Goal: Navigation & Orientation: Find specific page/section

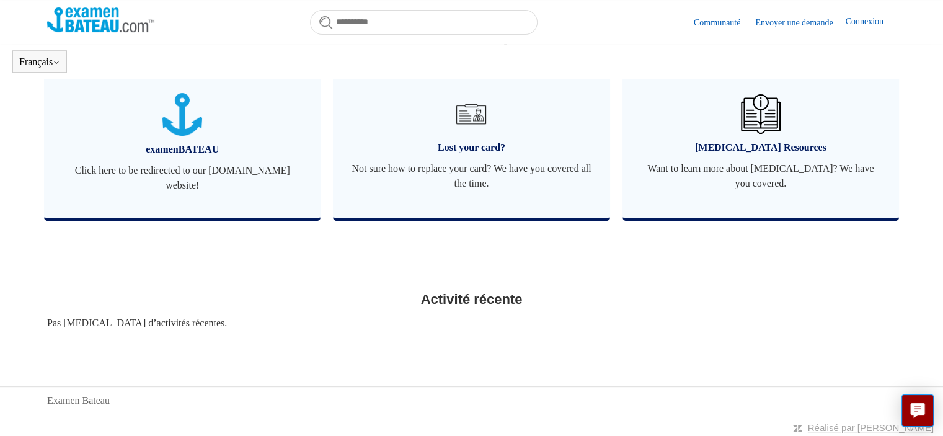
scroll to position [490, 0]
click at [451, 139] on span "Lost your card?" at bounding box center [470, 146] width 239 height 15
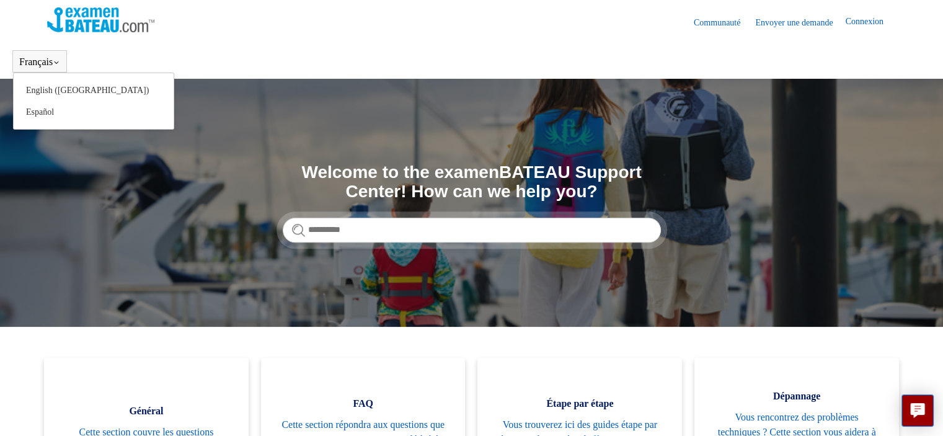
click at [40, 61] on button "Français" at bounding box center [39, 61] width 41 height 11
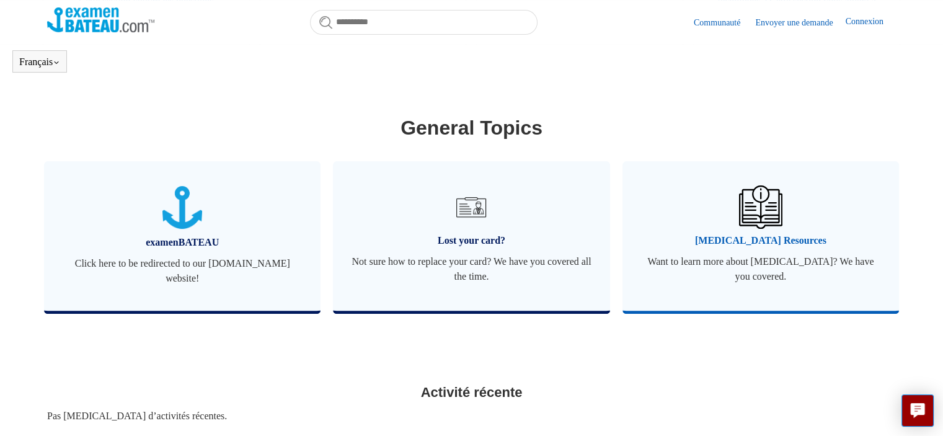
scroll to position [399, 0]
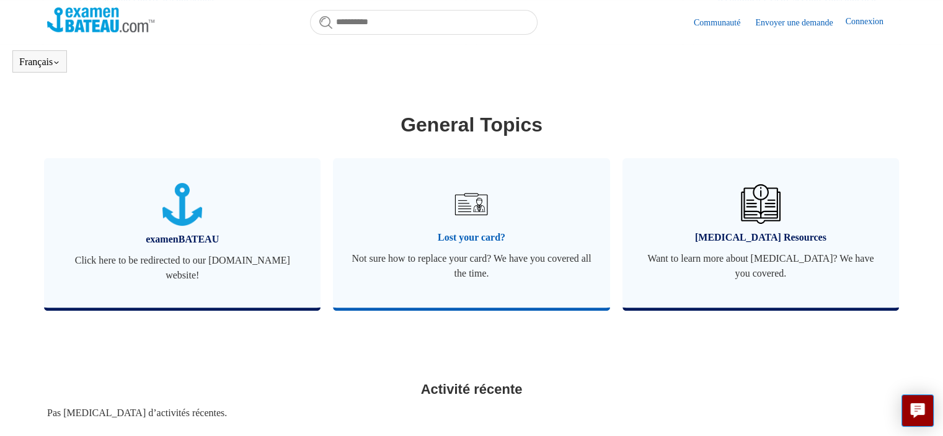
click at [471, 225] on img at bounding box center [470, 203] width 43 height 43
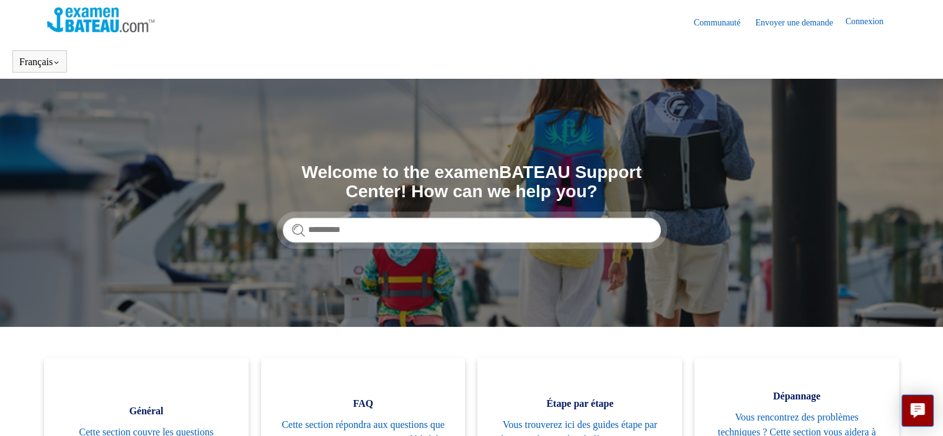
click at [786, 22] on link "Envoyer une demande" at bounding box center [800, 22] width 90 height 13
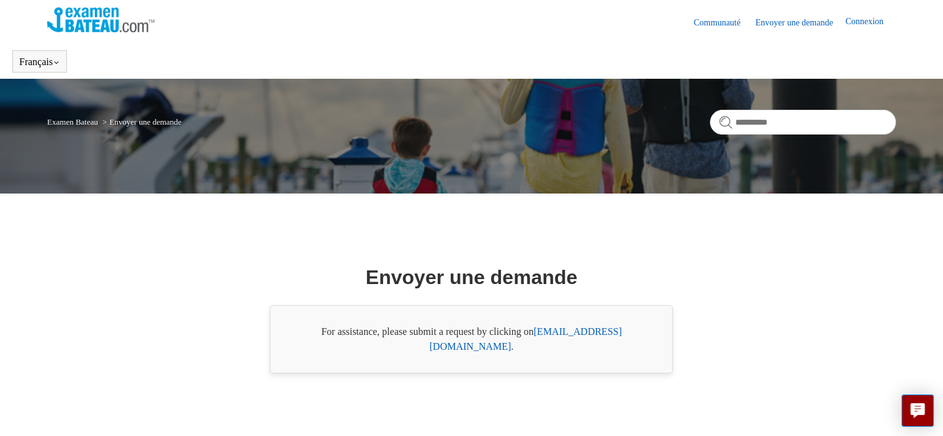
click at [861, 22] on link "Connexion" at bounding box center [870, 22] width 50 height 15
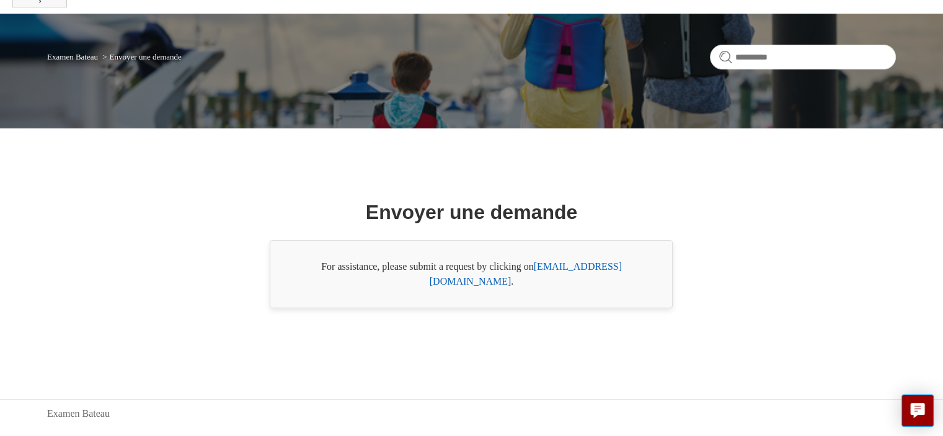
scroll to position [79, 0]
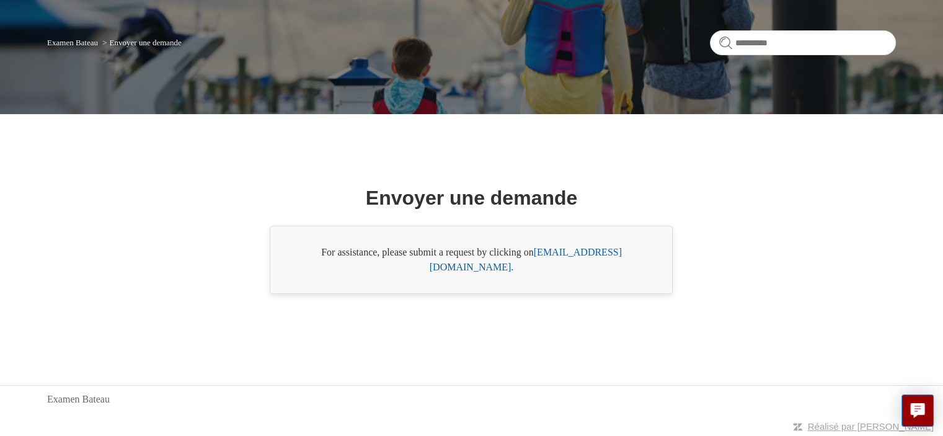
click at [69, 42] on link "Examen Bateau" at bounding box center [72, 42] width 51 height 9
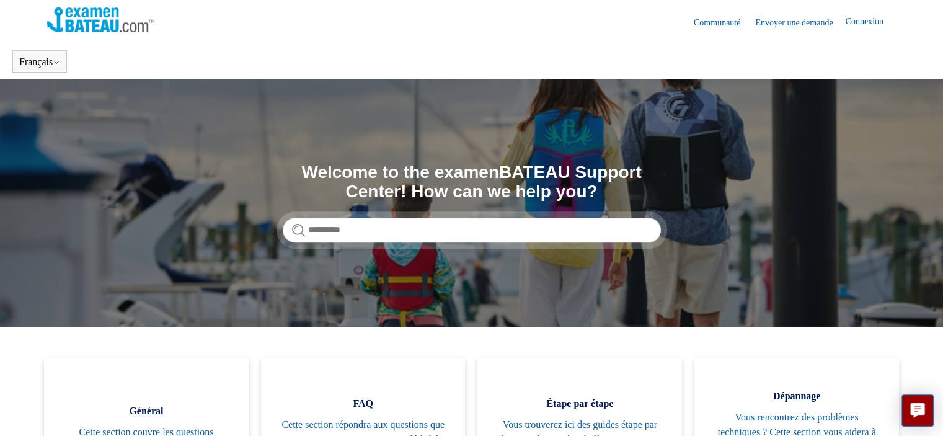
click at [92, 20] on img at bounding box center [100, 19] width 107 height 25
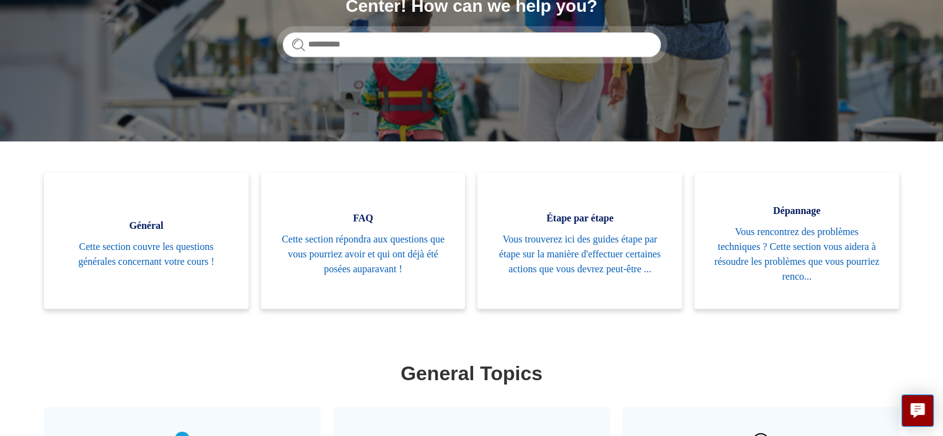
scroll to position [186, 0]
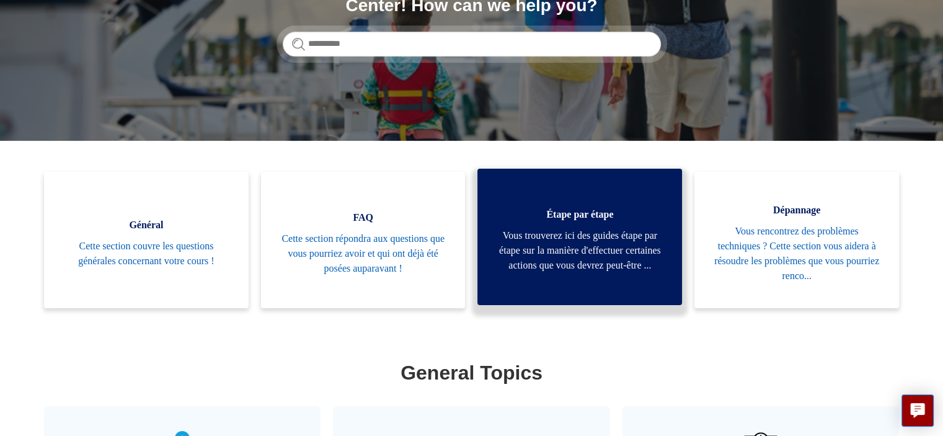
click at [573, 250] on span "Vous trouverez ici des guides étape par étape sur la manière d'effectuer certai…" at bounding box center [579, 250] width 167 height 45
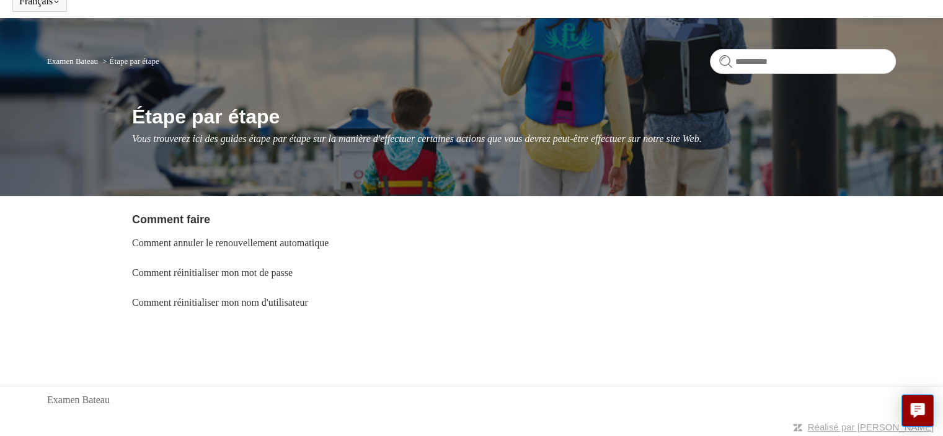
scroll to position [61, 0]
click at [72, 59] on link "Examen Bateau" at bounding box center [72, 60] width 51 height 9
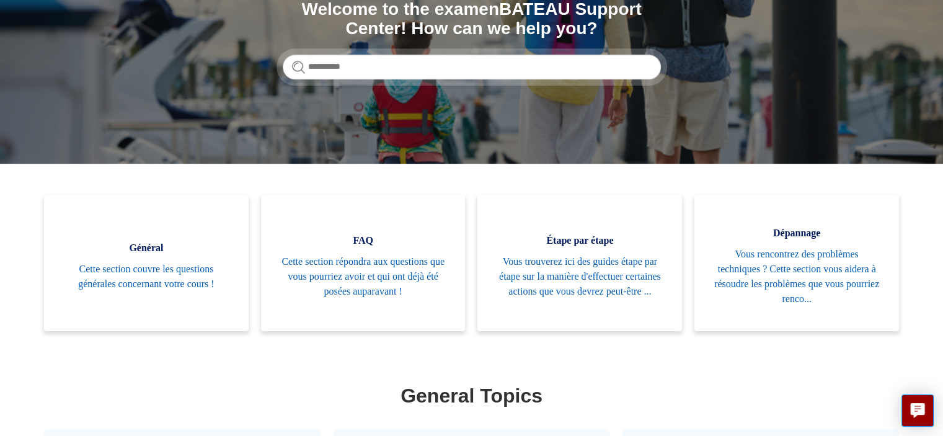
scroll to position [186, 0]
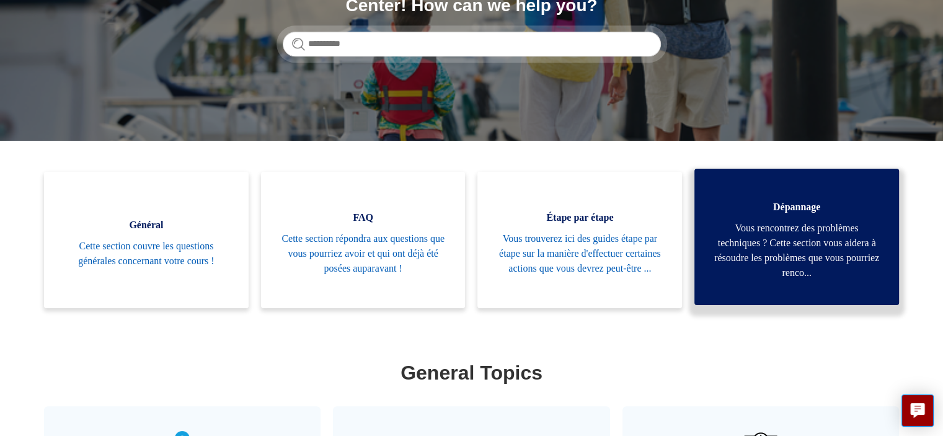
click at [802, 242] on span "Vous rencontrez des problèmes techniques ? Cette section vous aidera à résoudre…" at bounding box center [796, 250] width 167 height 59
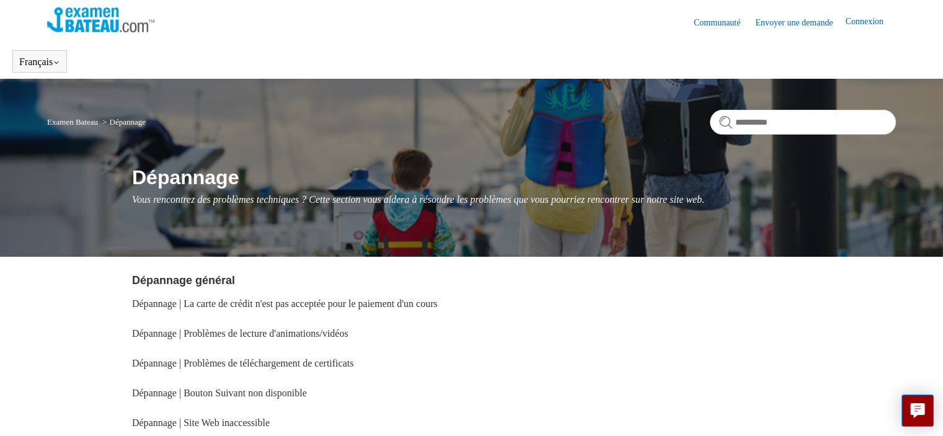
click at [75, 121] on link "Examen Bateau" at bounding box center [72, 121] width 51 height 9
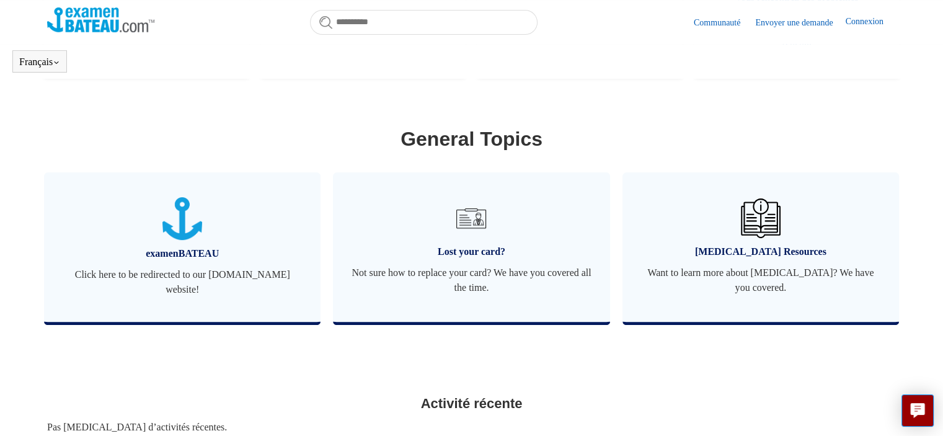
scroll to position [399, 0]
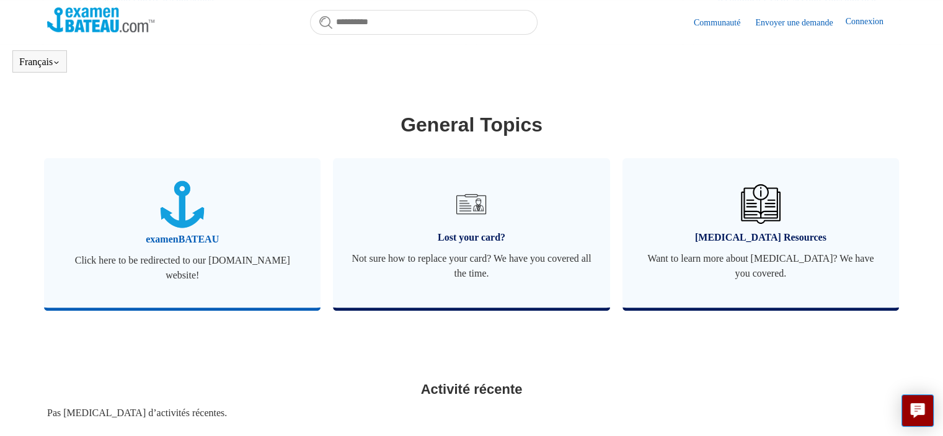
click at [166, 264] on span "Click here to be redirected to our examenBATEAU.com website!" at bounding box center [182, 268] width 239 height 30
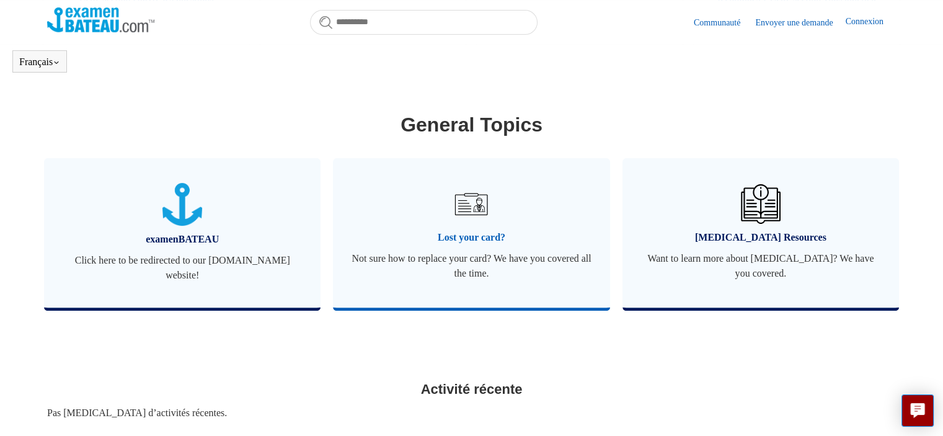
click at [461, 237] on span "Lost your card?" at bounding box center [470, 237] width 239 height 15
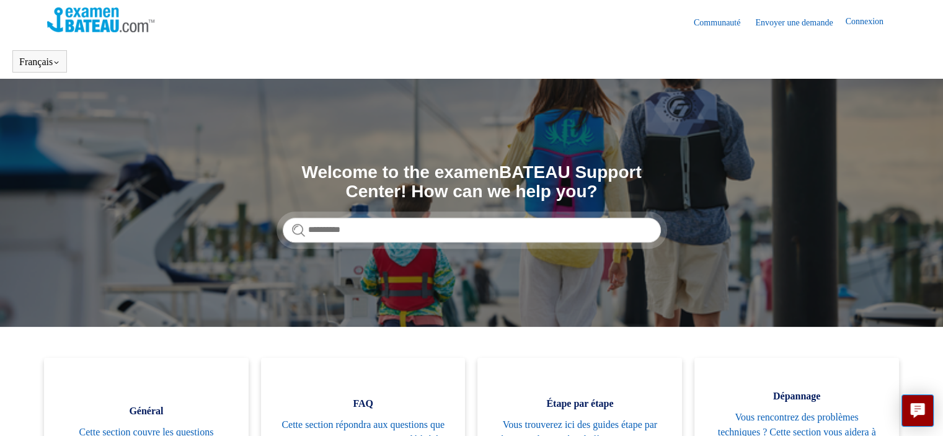
click at [694, 21] on link "Communauté" at bounding box center [722, 22] width 59 height 13
click at [858, 22] on link "Connexion" at bounding box center [870, 22] width 50 height 15
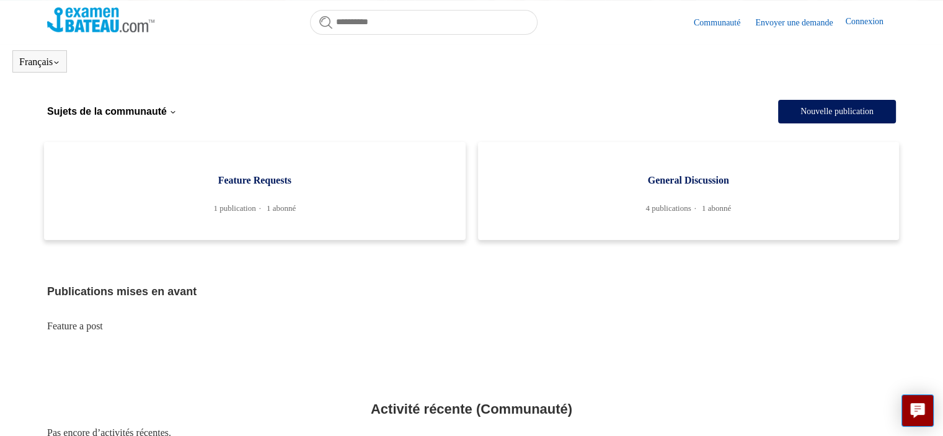
scroll to position [213, 0]
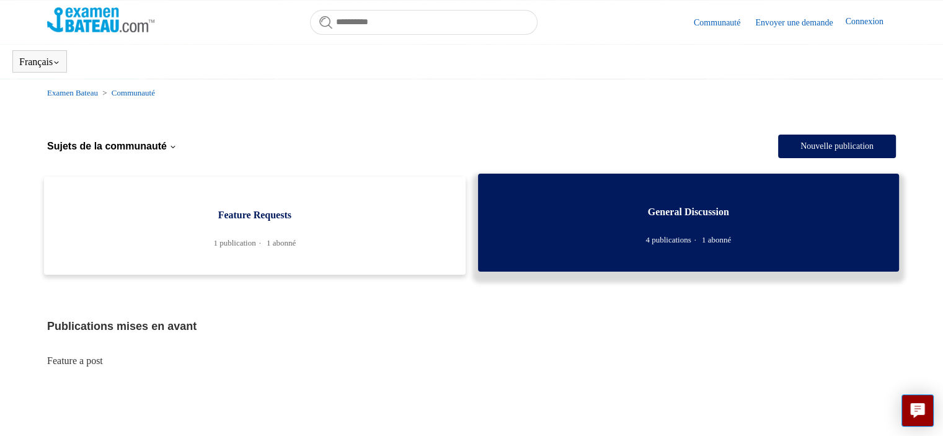
click at [660, 235] on li "4 publications" at bounding box center [672, 239] width 54 height 9
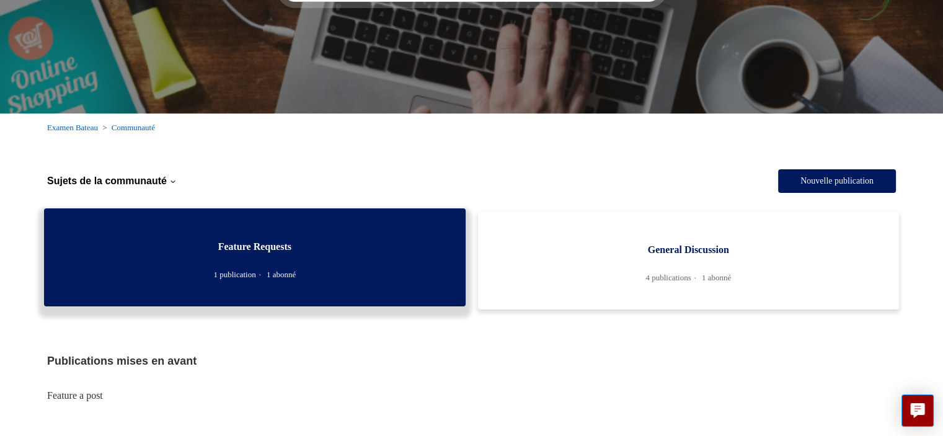
click at [257, 220] on link "Feature Requests 1 publication 1 abonné" at bounding box center [254, 257] width 421 height 98
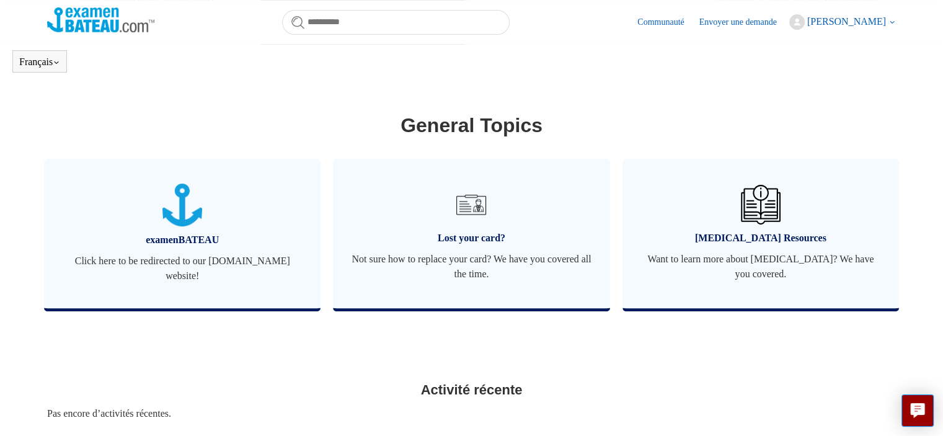
scroll to position [399, 0]
click at [472, 245] on link "Lost your card? Not sure how to replace your card? We have you covered all the …" at bounding box center [471, 232] width 276 height 149
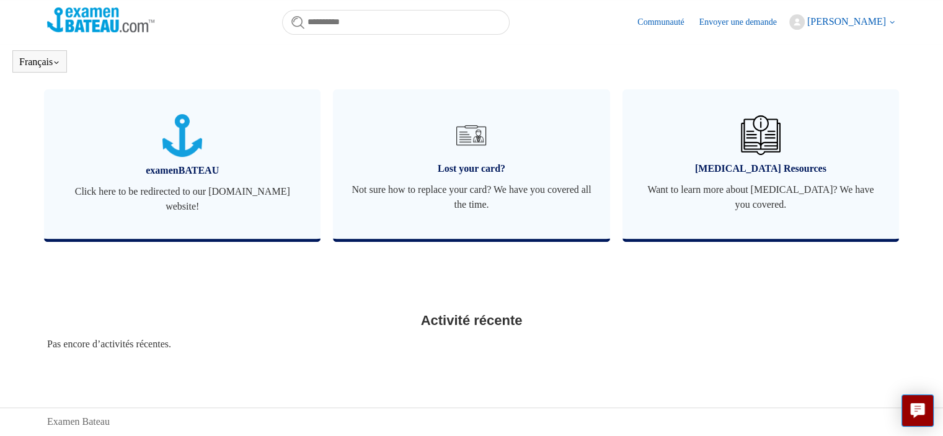
scroll to position [490, 0]
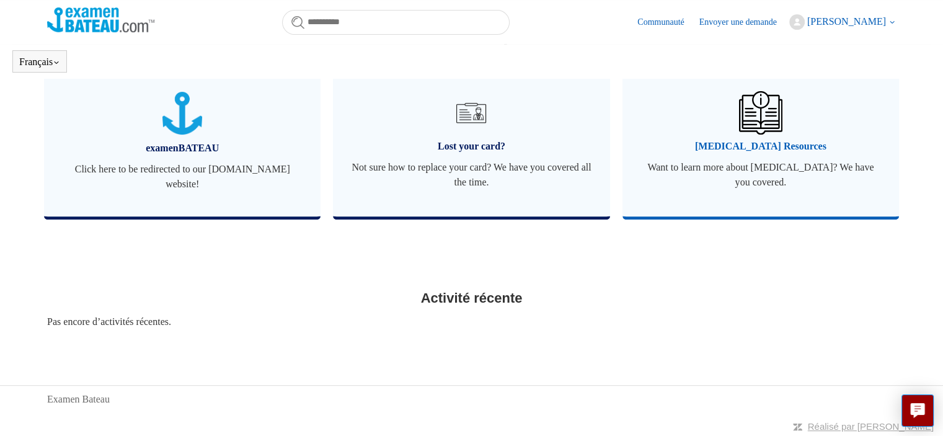
click at [760, 147] on span "[MEDICAL_DATA] Resources" at bounding box center [760, 146] width 239 height 15
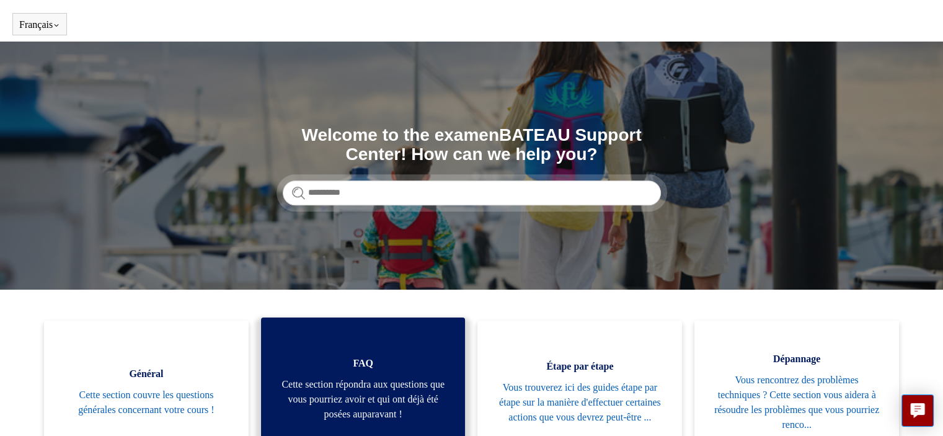
scroll to position [0, 0]
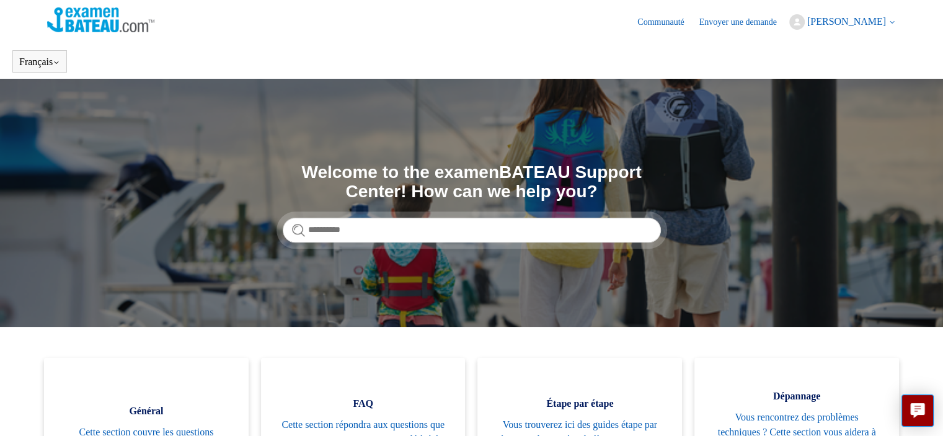
click at [843, 22] on span "[PERSON_NAME]" at bounding box center [846, 21] width 79 height 11
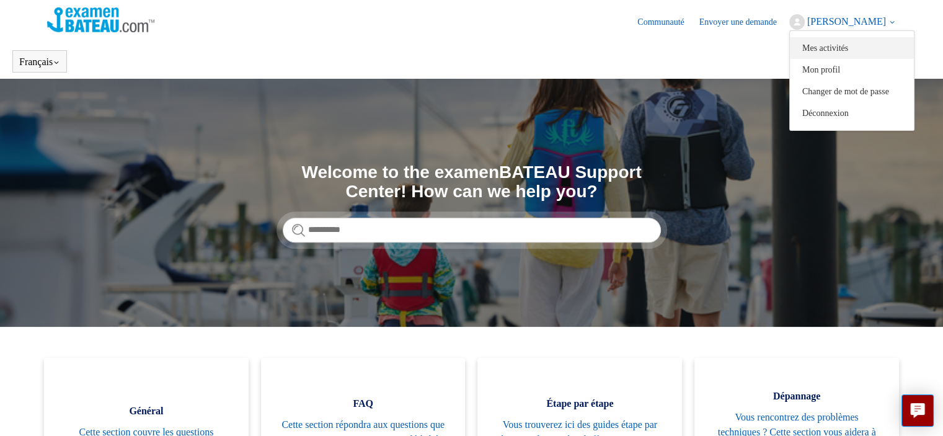
click at [825, 48] on link "Mes activités" at bounding box center [852, 48] width 124 height 22
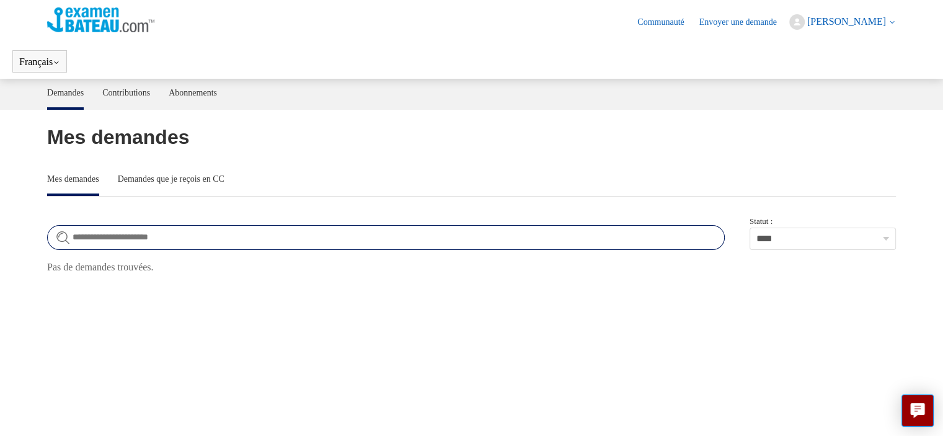
click at [112, 235] on input "Rechercher dans demandes" at bounding box center [385, 237] width 677 height 25
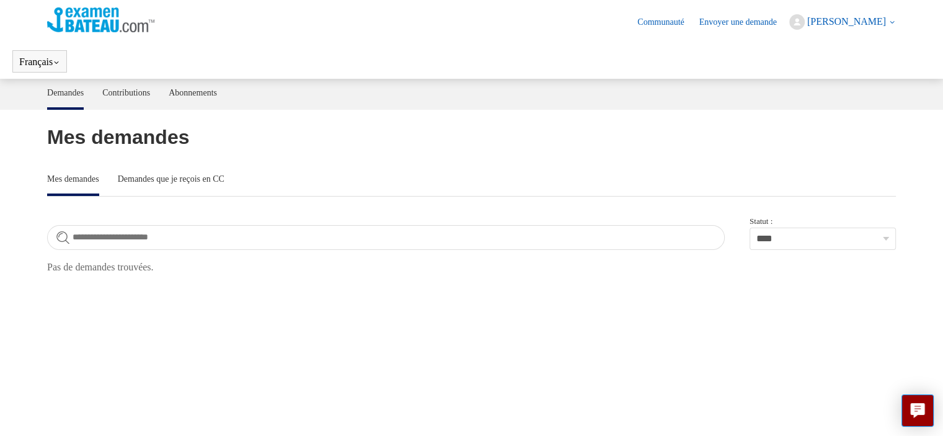
click at [863, 24] on span "[PERSON_NAME]" at bounding box center [846, 21] width 79 height 11
click at [832, 117] on link "Déconnexion" at bounding box center [852, 113] width 124 height 22
